Goal: Information Seeking & Learning: Understand process/instructions

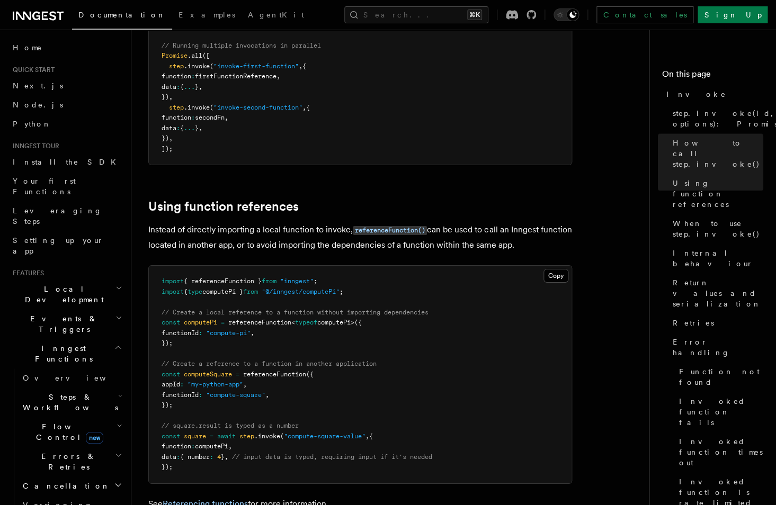
scroll to position [1250, 0]
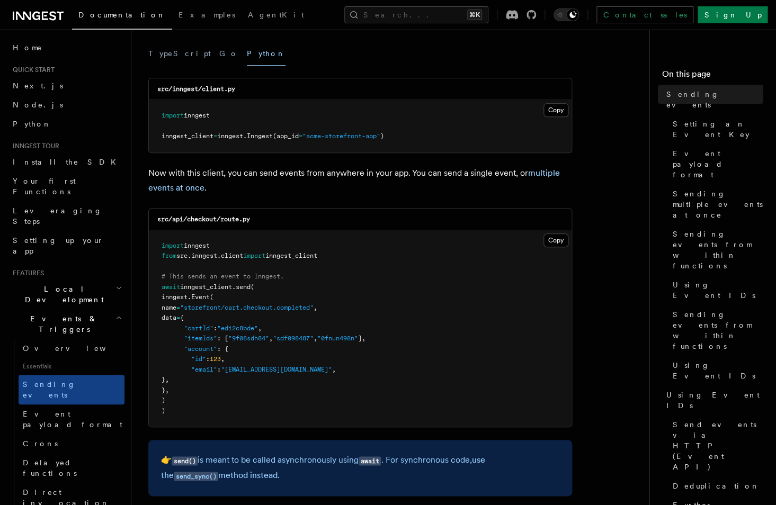
scroll to position [143, 0]
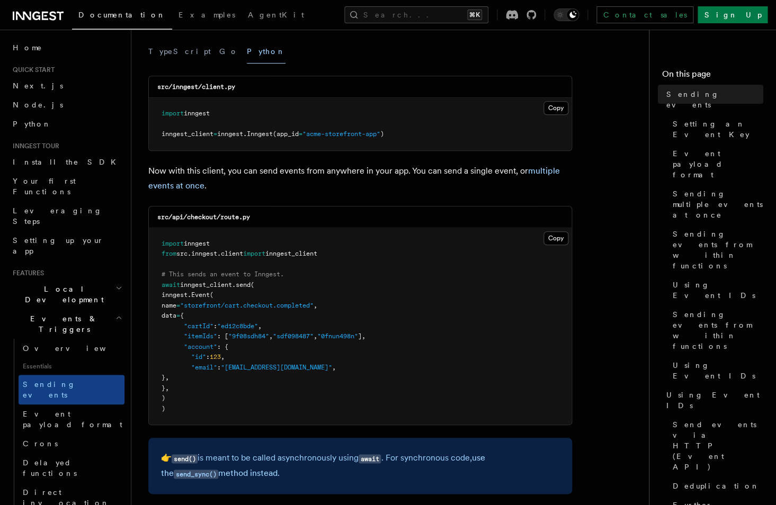
click at [191, 288] on span "inngest_client" at bounding box center [206, 284] width 52 height 7
click at [228, 286] on span "inngest_client" at bounding box center [206, 284] width 52 height 7
click at [251, 286] on span "send" at bounding box center [243, 284] width 15 height 7
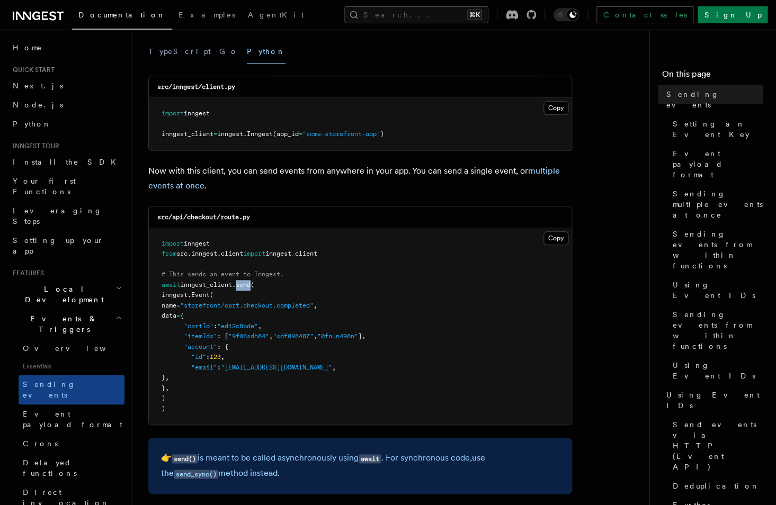
click at [251, 286] on span "send" at bounding box center [243, 284] width 15 height 7
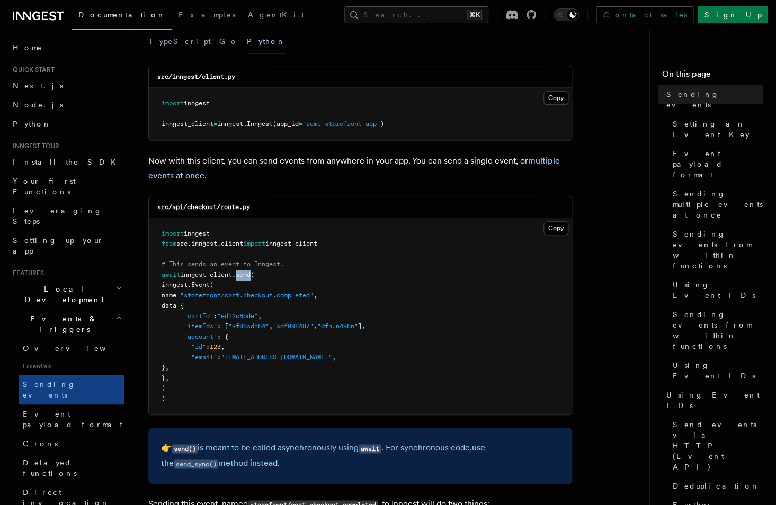
scroll to position [160, 0]
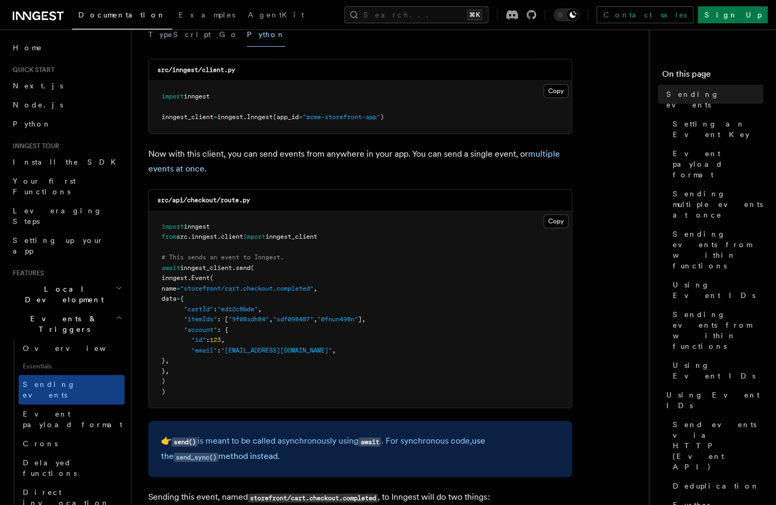
click at [257, 273] on pre "import inngest from src . inngest . client import inngest_client # This sends a…" at bounding box center [360, 309] width 423 height 197
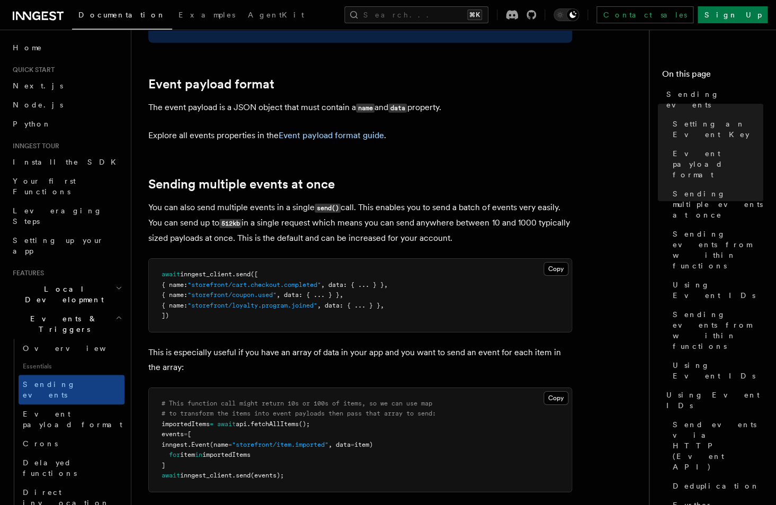
scroll to position [1126, 0]
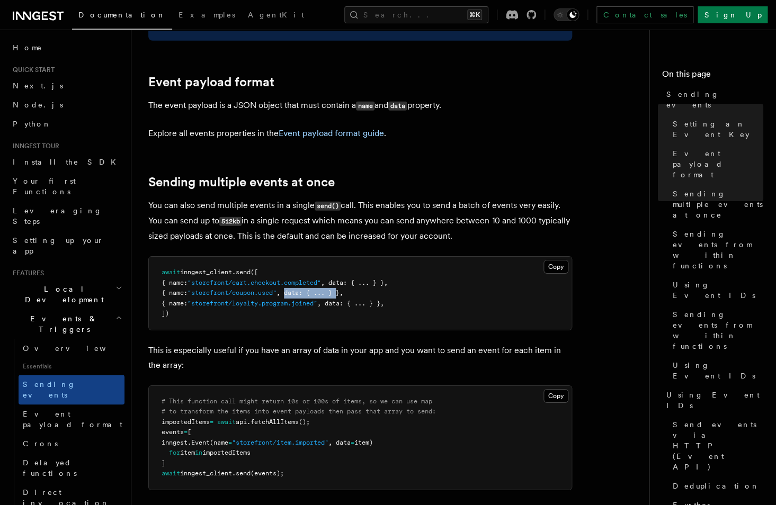
drag, startPoint x: 300, startPoint y: 279, endPoint x: 352, endPoint y: 279, distance: 52.4
click at [343, 289] on span ", data: { ... } }," at bounding box center [310, 292] width 67 height 7
click at [204, 269] on span "inngest_client" at bounding box center [206, 272] width 52 height 7
click at [248, 269] on span "send" at bounding box center [243, 272] width 15 height 7
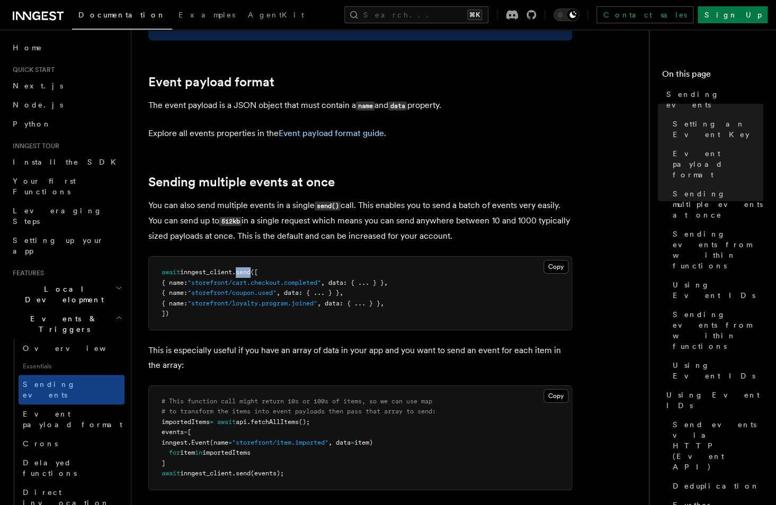
click at [248, 269] on span "send" at bounding box center [243, 272] width 15 height 7
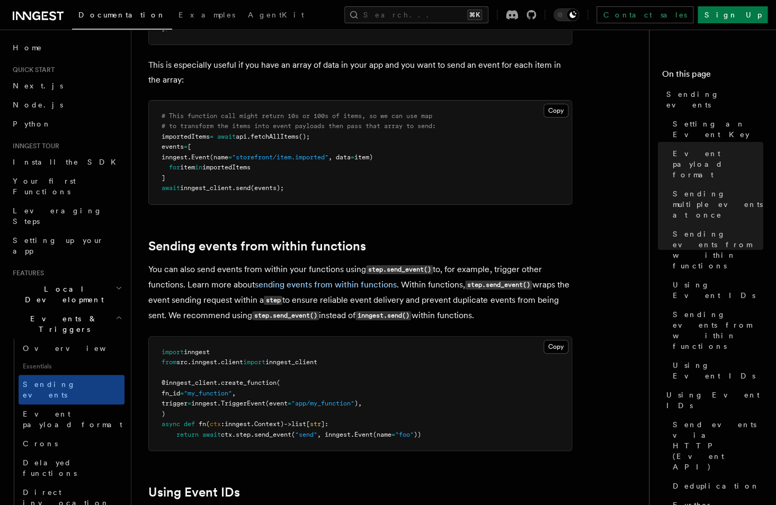
scroll to position [1413, 0]
click at [280, 430] on span "send_event" at bounding box center [272, 433] width 37 height 7
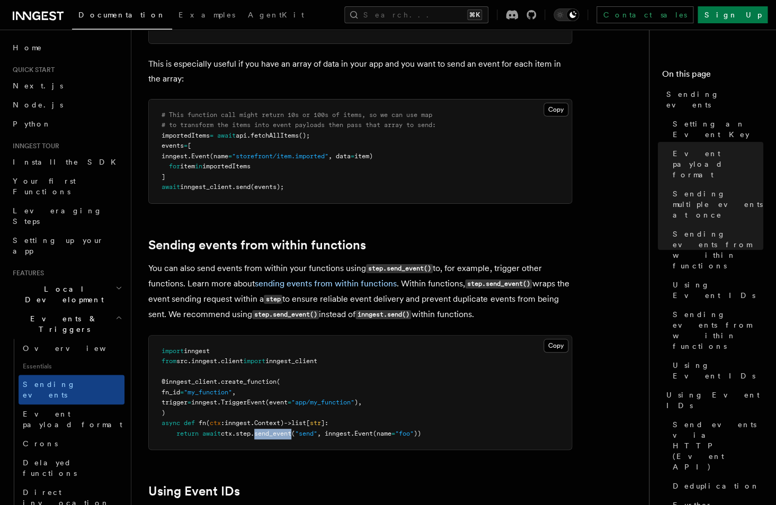
click at [280, 430] on span "send_event" at bounding box center [272, 433] width 37 height 7
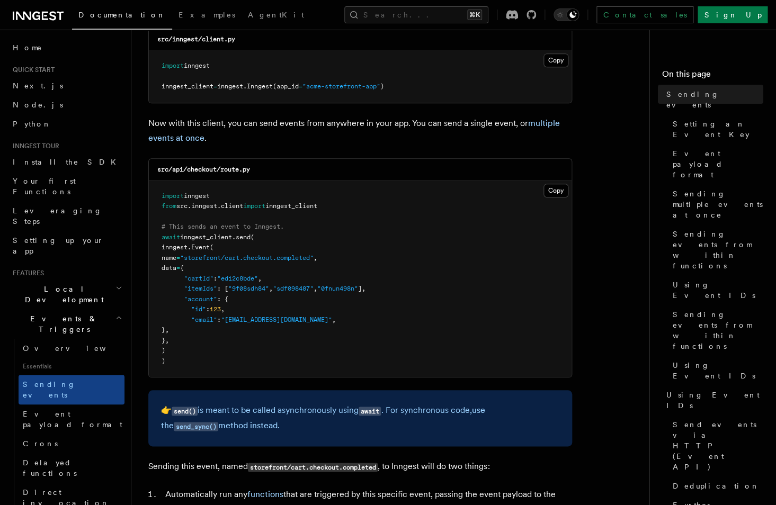
scroll to position [188, 0]
